Goal: Task Accomplishment & Management: Complete application form

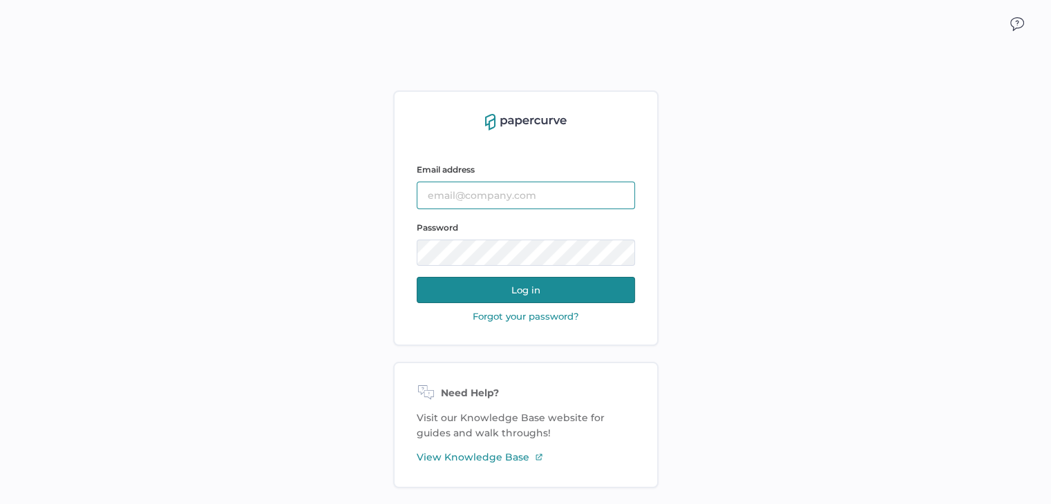
type input "[PERSON_NAME][EMAIL_ADDRESS][DOMAIN_NAME]"
click at [508, 297] on button "Log in" at bounding box center [526, 290] width 218 height 26
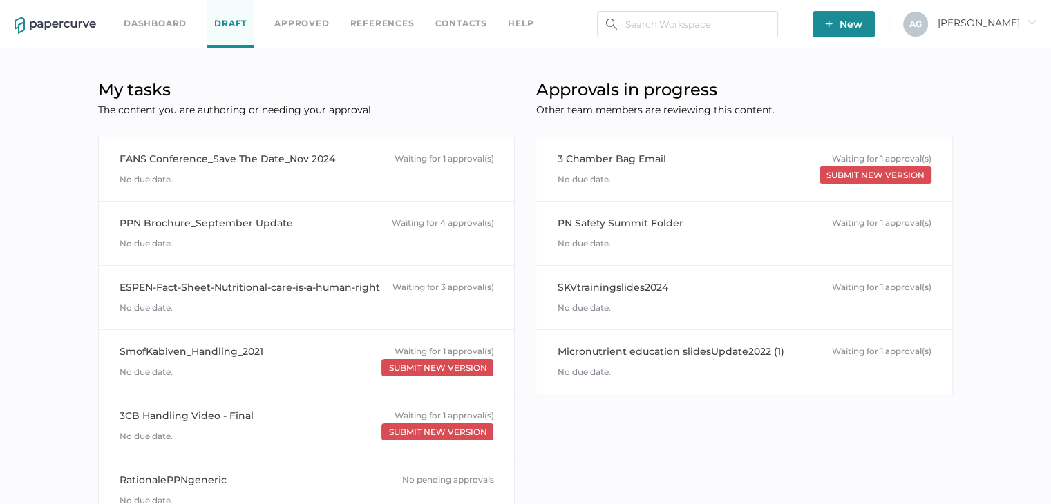
click at [169, 30] on link "Dashboard" at bounding box center [155, 23] width 63 height 15
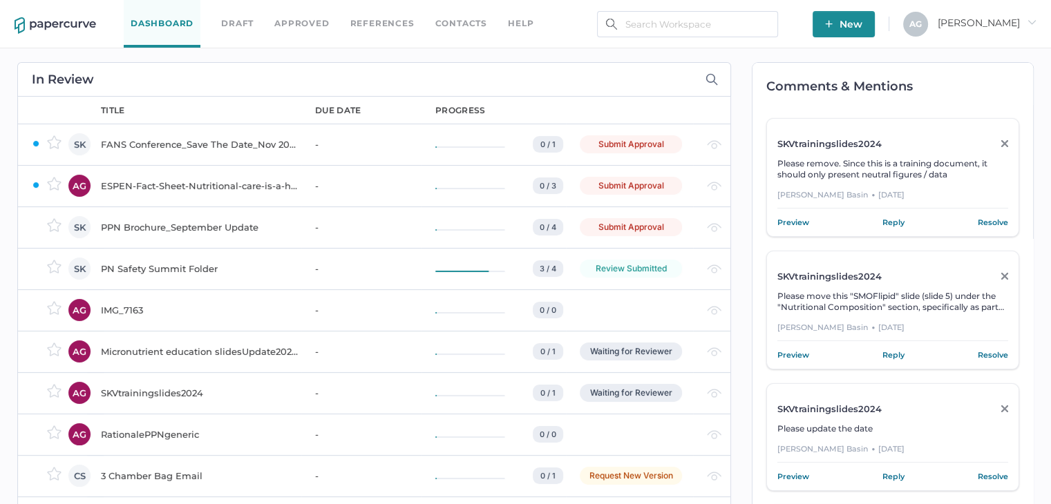
click at [177, 191] on div "ESPEN-Fact-Sheet-Nutritional-care-is-a-human-right" at bounding box center [200, 186] width 198 height 17
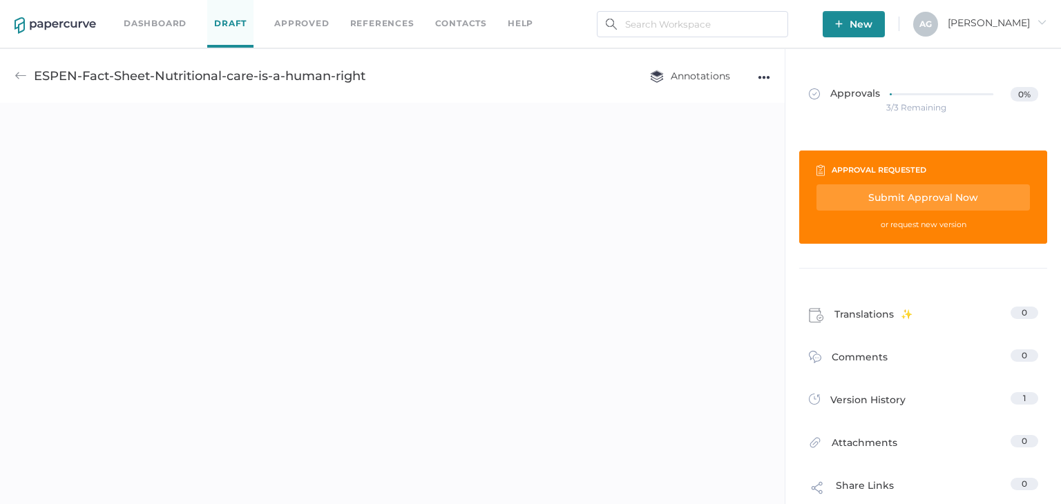
drag, startPoint x: 939, startPoint y: 193, endPoint x: 924, endPoint y: 219, distance: 29.4
click at [939, 193] on div "Submit Approval Now" at bounding box center [923, 197] width 213 height 26
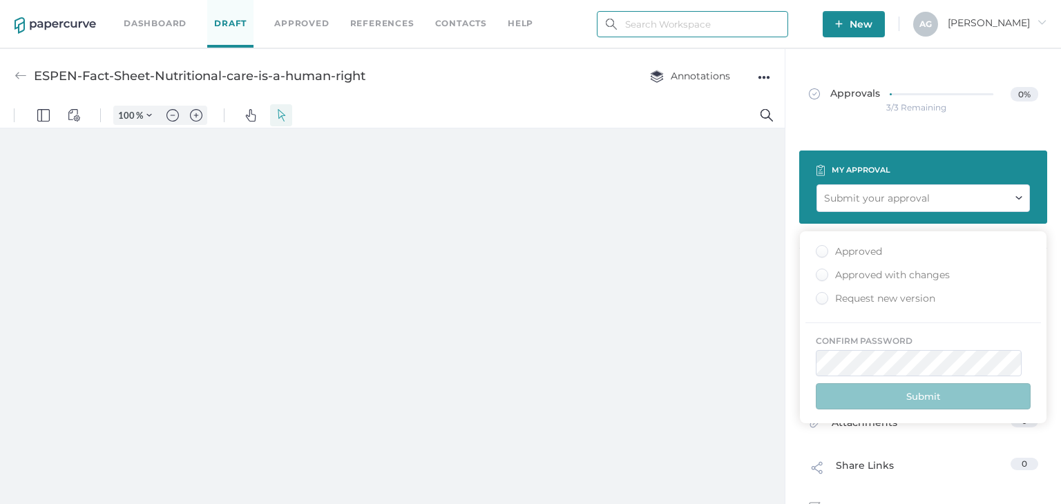
type input "angela.gloudon@fresenius-kabi.com"
click at [850, 249] on div "Approved" at bounding box center [849, 251] width 66 height 13
click at [819, 247] on input "Approved" at bounding box center [819, 247] width 0 height 0
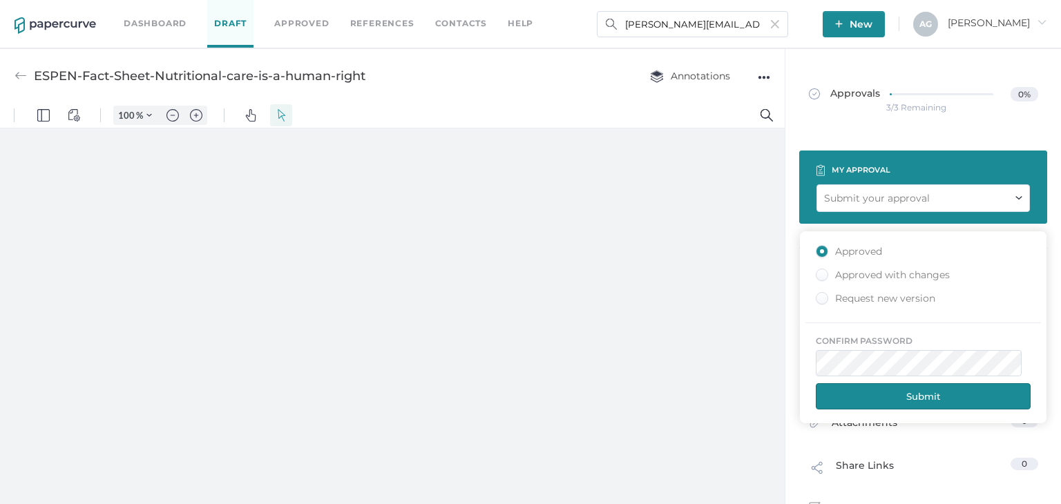
click at [950, 394] on button "Submit" at bounding box center [923, 396] width 215 height 26
type input "97"
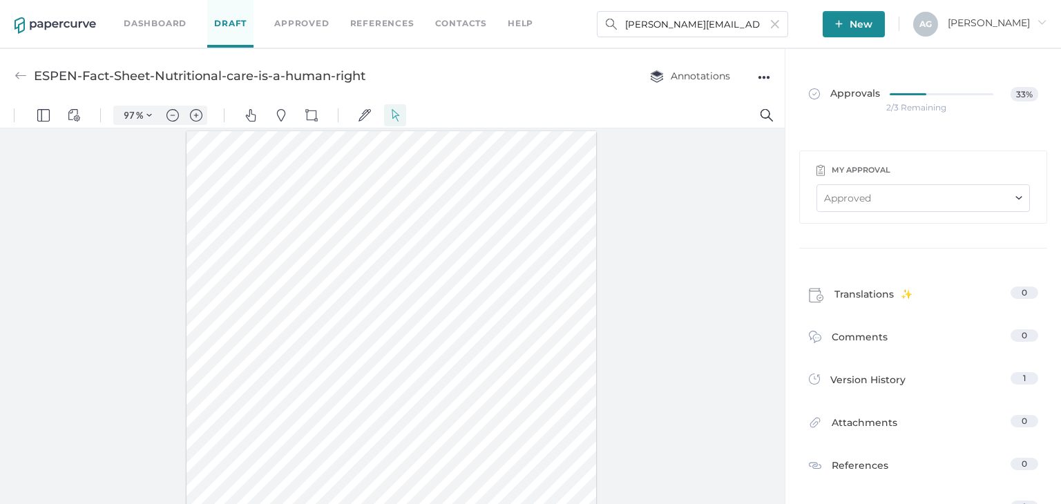
drag, startPoint x: 779, startPoint y: 254, endPoint x: 802, endPoint y: 319, distance: 69.5
click at [669, 439] on div at bounding box center [392, 319] width 785 height 382
click at [74, 204] on div at bounding box center [392, 319] width 785 height 382
click at [136, 33] on div "Dashboard Draft Approved References Contacts help" at bounding box center [339, 24] width 430 height 48
click at [136, 22] on link "Dashboard" at bounding box center [155, 23] width 63 height 15
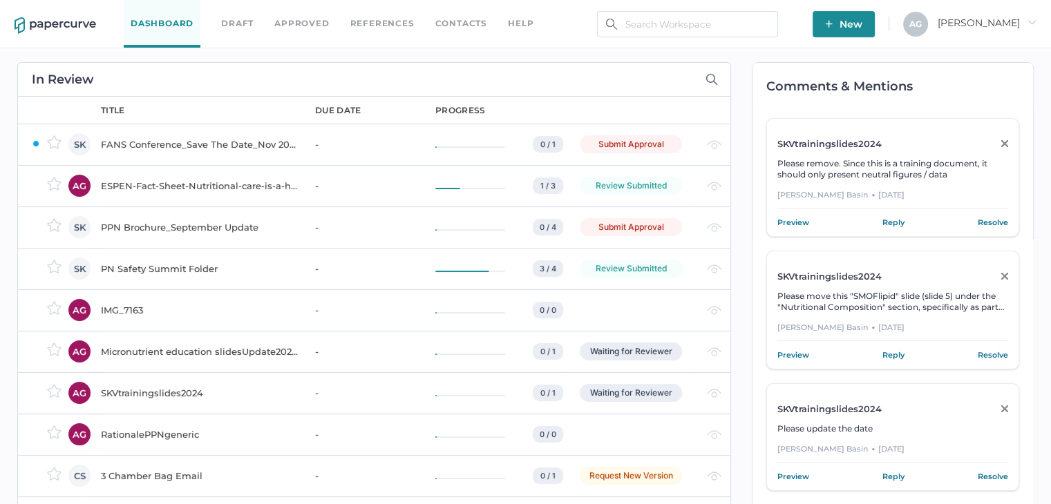
click at [108, 302] on div "IMG_7163" at bounding box center [200, 310] width 198 height 17
click at [113, 186] on div "ESPEN-Fact-Sheet-Nutritional-care-is-a-human-right" at bounding box center [200, 186] width 198 height 17
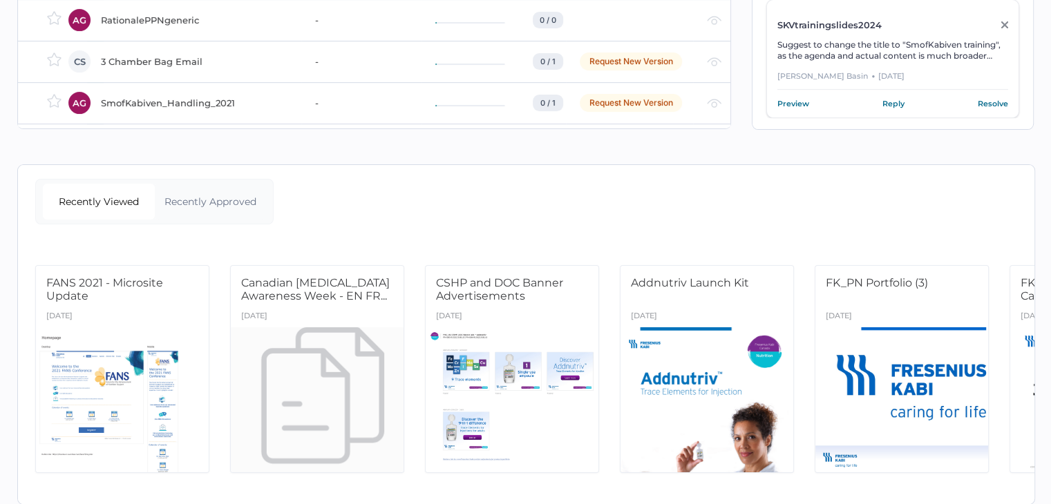
scroll to position [445, 0]
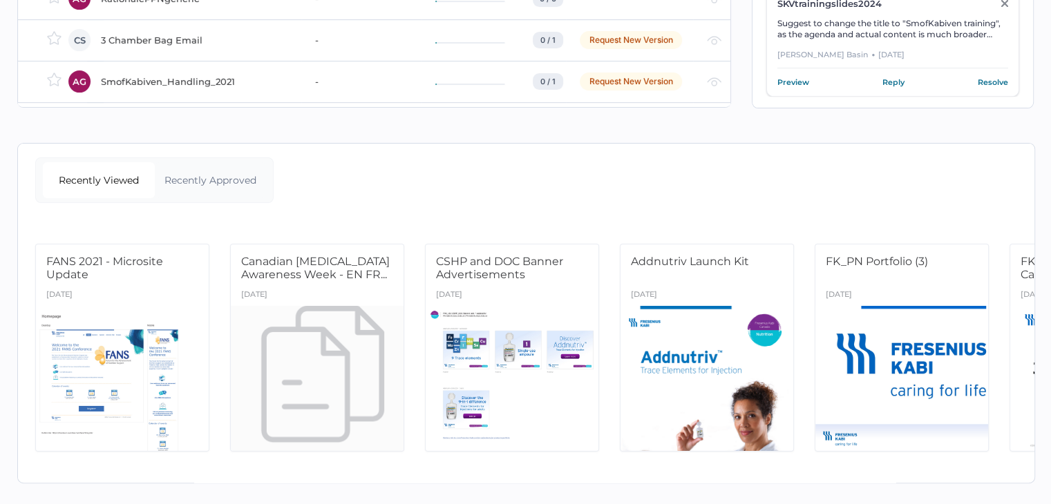
click at [202, 157] on div "Recently Viewed Recently Approved" at bounding box center [154, 180] width 238 height 46
click at [202, 178] on div "Recently Approved" at bounding box center [211, 180] width 112 height 36
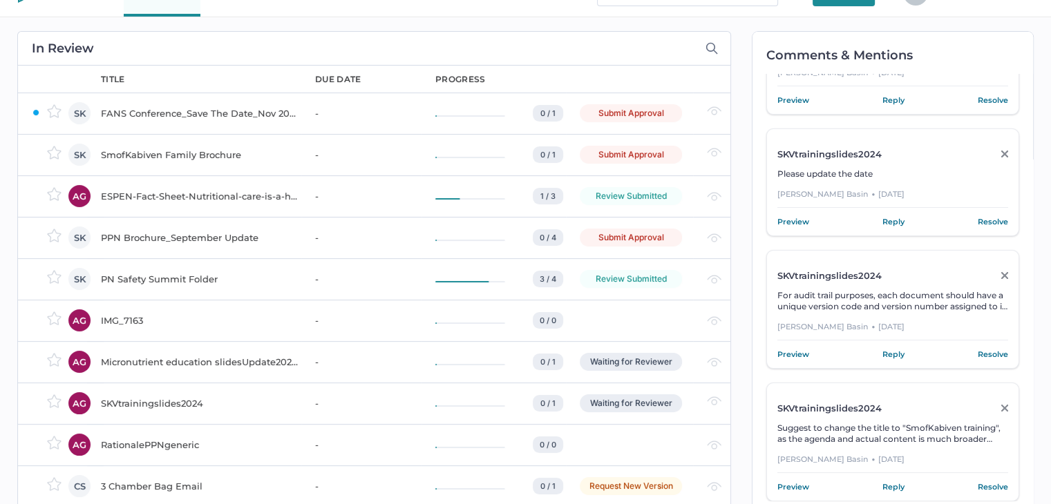
scroll to position [0, 0]
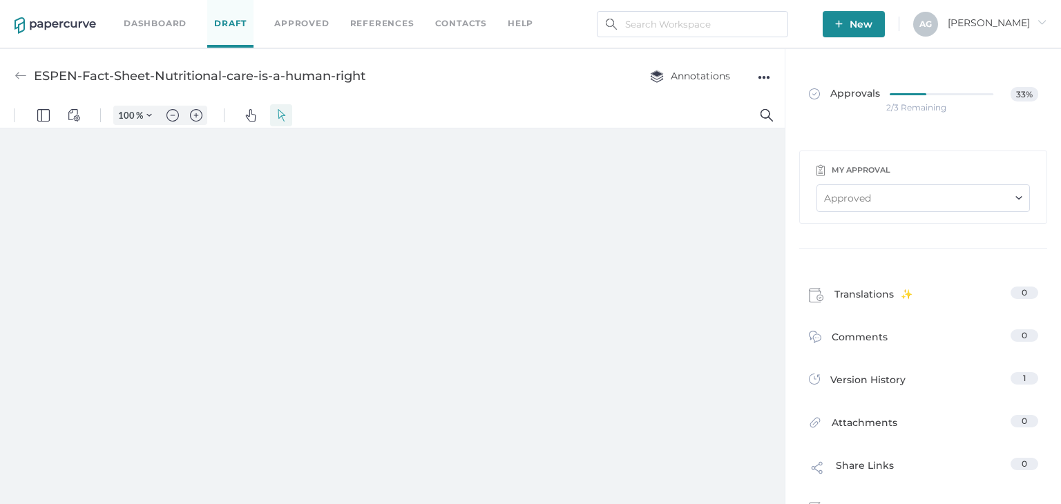
type input "97"
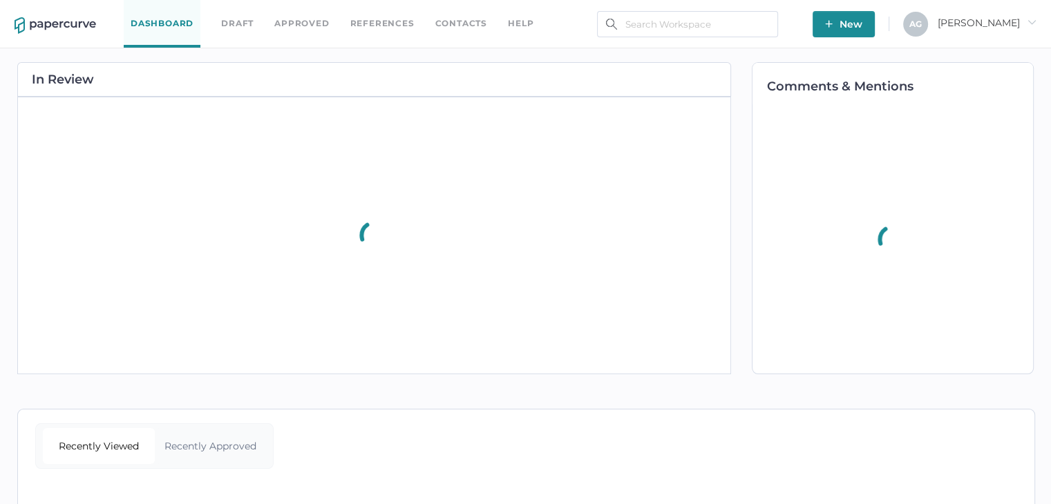
drag, startPoint x: 0, startPoint y: 0, endPoint x: 157, endPoint y: 37, distance: 161.7
click at [157, 37] on link "Dashboard" at bounding box center [162, 24] width 77 height 48
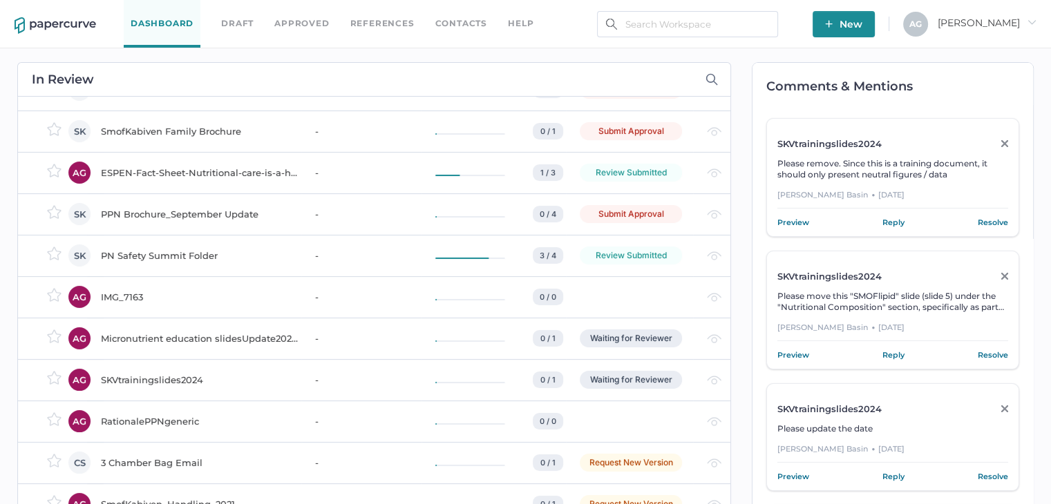
scroll to position [57, 0]
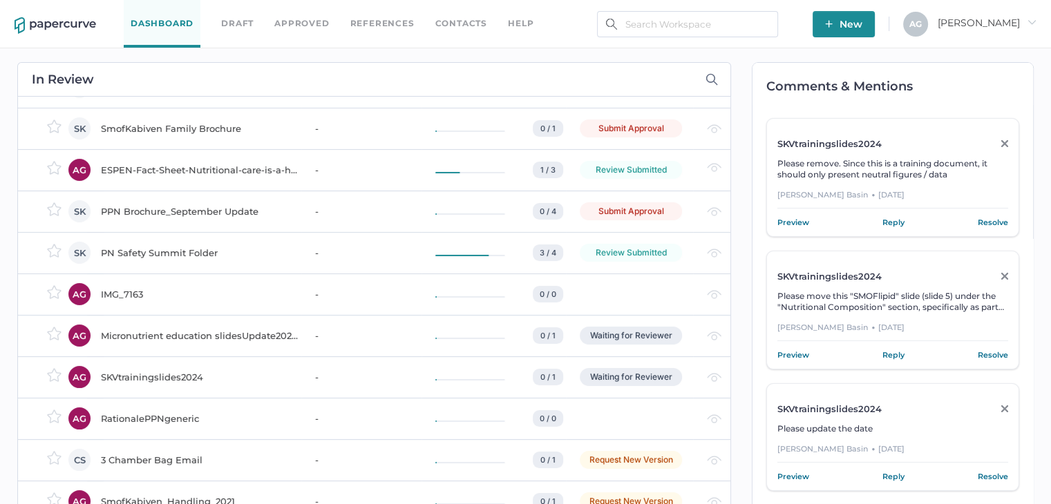
click at [641, 126] on div "Submit Approval" at bounding box center [631, 129] width 102 height 18
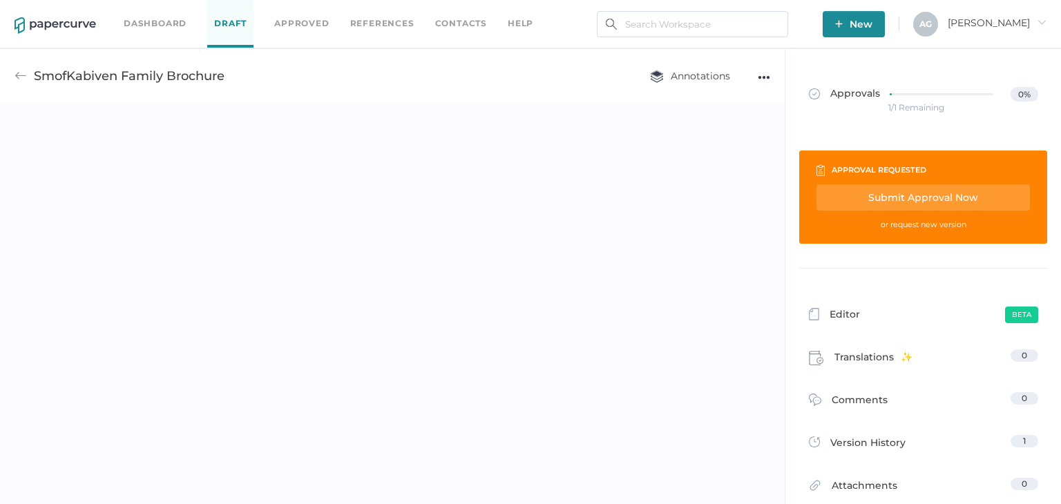
click at [923, 198] on div "Submit Approval Now" at bounding box center [923, 197] width 213 height 26
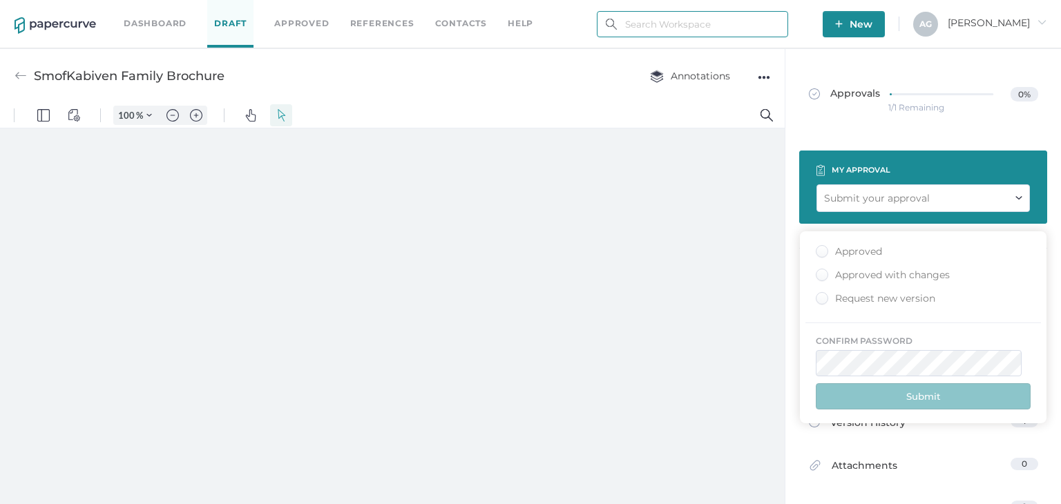
type input "[PERSON_NAME][EMAIL_ADDRESS][DOMAIN_NAME]"
click at [827, 262] on div "Approved Approved with changes Request new version" at bounding box center [923, 277] width 236 height 64
click at [823, 255] on div "Approved" at bounding box center [849, 251] width 66 height 13
click at [819, 247] on input "Approved" at bounding box center [819, 247] width 0 height 0
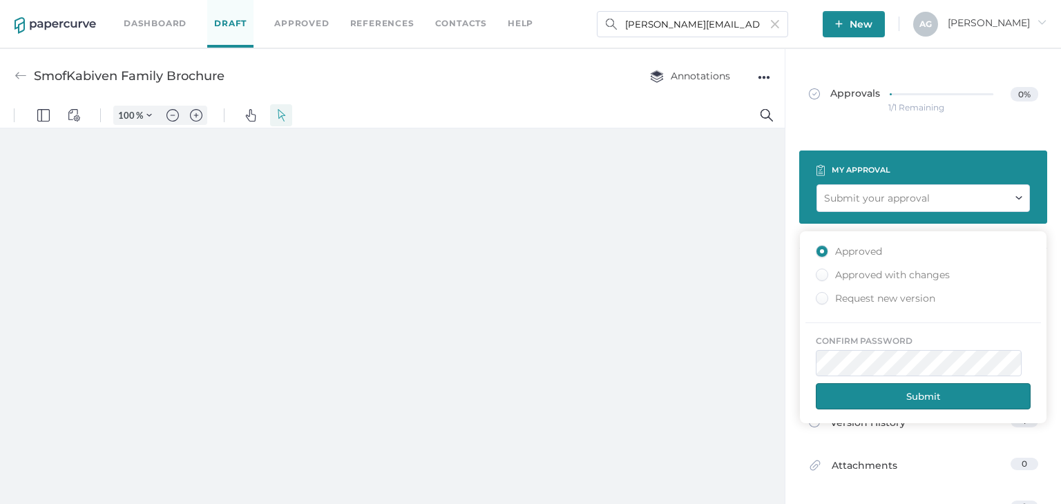
type input "97"
type input "6"
click at [951, 401] on button "Submit" at bounding box center [923, 396] width 215 height 26
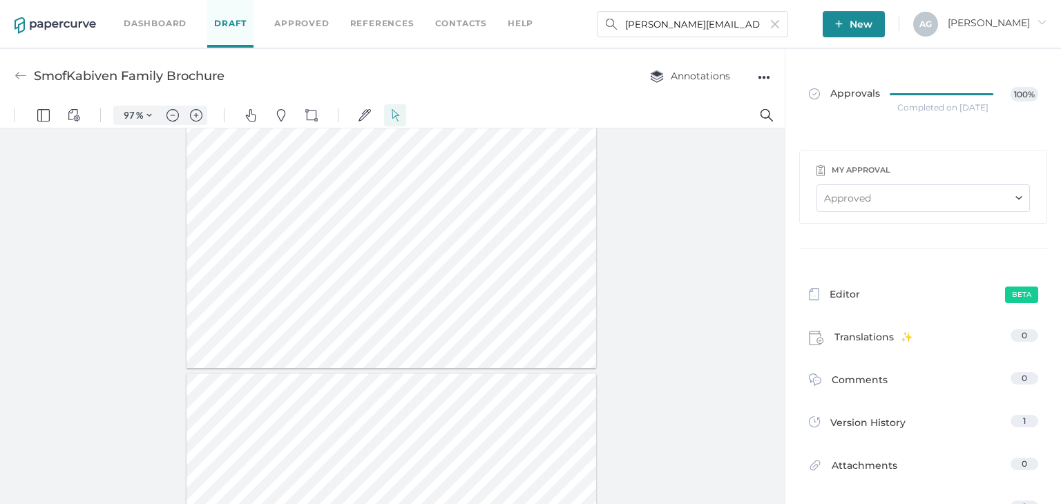
drag, startPoint x: 783, startPoint y: 314, endPoint x: 769, endPoint y: 146, distance: 168.4
click at [769, 146] on div at bounding box center [392, 319] width 785 height 382
click at [789, 160] on div "my approval Approved" at bounding box center [923, 187] width 269 height 73
